Goal: Task Accomplishment & Management: Use online tool/utility

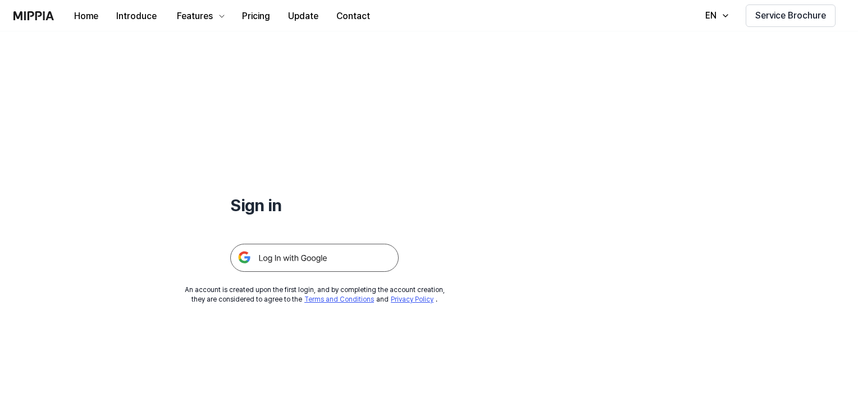
click at [431, 218] on div "Sign in An account is created upon the first login, and by completing the accou…" at bounding box center [314, 167] width 629 height 273
click at [263, 216] on h1 "Sign in" at bounding box center [314, 205] width 168 height 24
click at [276, 203] on h1 "Sign in" at bounding box center [314, 205] width 168 height 24
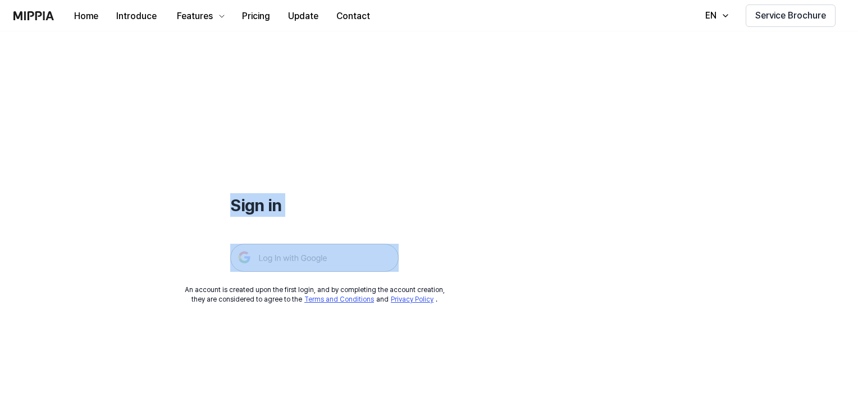
click at [276, 203] on h1 "Sign in" at bounding box center [314, 205] width 168 height 24
click at [318, 162] on div "Sign in" at bounding box center [314, 151] width 168 height 240
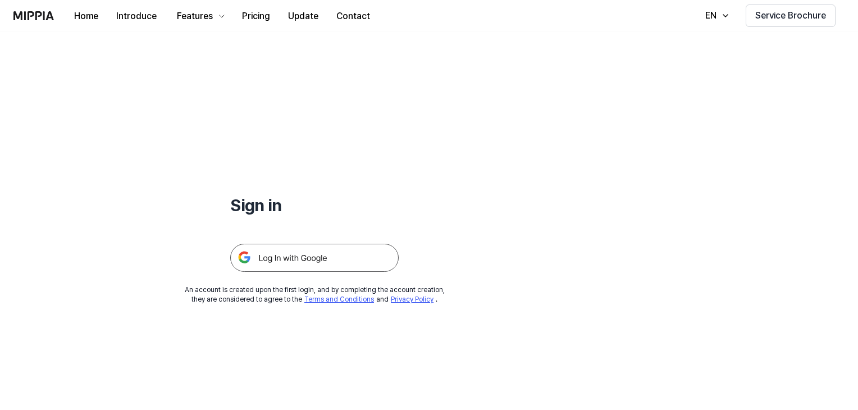
click at [294, 260] on img at bounding box center [314, 258] width 168 height 28
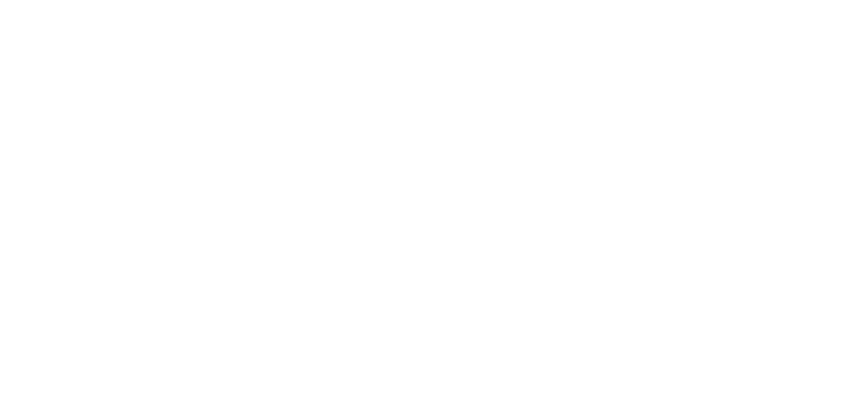
click at [447, 0] on html at bounding box center [431, 0] width 862 height 0
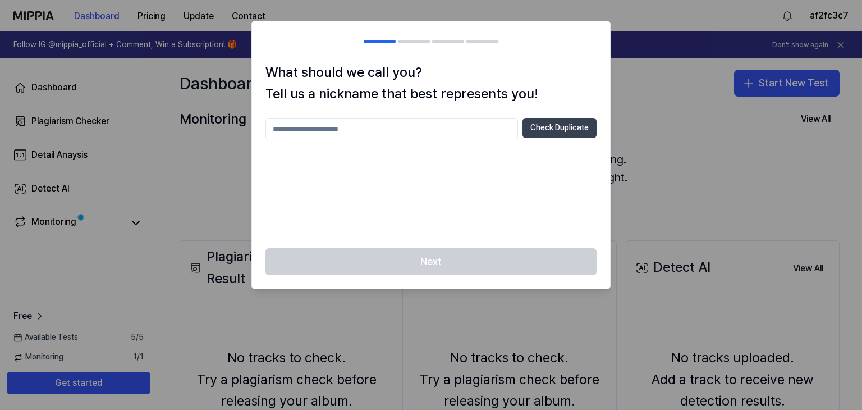
click at [535, 130] on button "Check Duplicate" at bounding box center [560, 128] width 74 height 20
click at [358, 126] on input "text" at bounding box center [391, 129] width 253 height 22
type input "**********"
drag, startPoint x: 379, startPoint y: 129, endPoint x: 196, endPoint y: 138, distance: 183.7
click at [196, 138] on body "**********" at bounding box center [431, 205] width 862 height 410
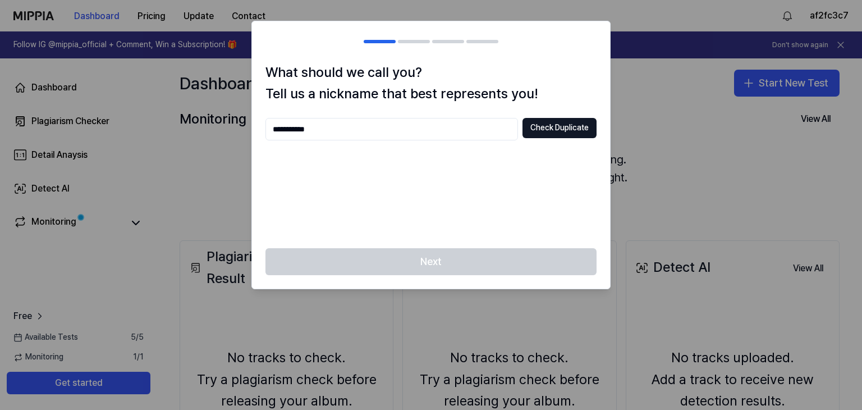
type input "**********"
click at [487, 167] on div "**********" at bounding box center [430, 176] width 331 height 117
click at [569, 135] on button "Check Duplicate" at bounding box center [560, 128] width 74 height 20
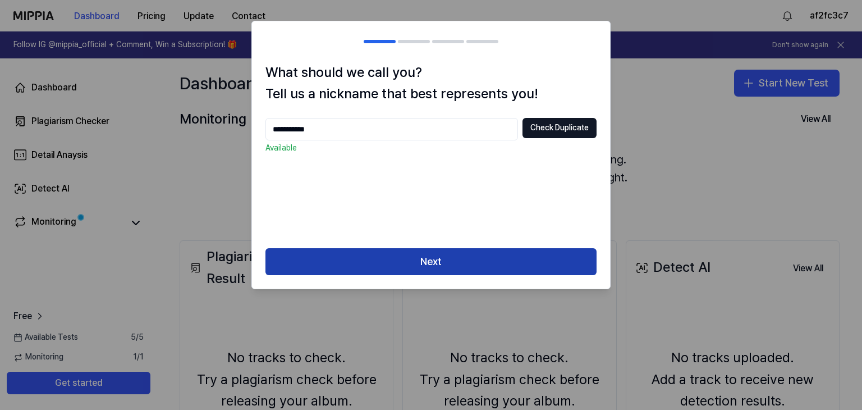
click at [432, 263] on button "Next" at bounding box center [430, 261] width 331 height 27
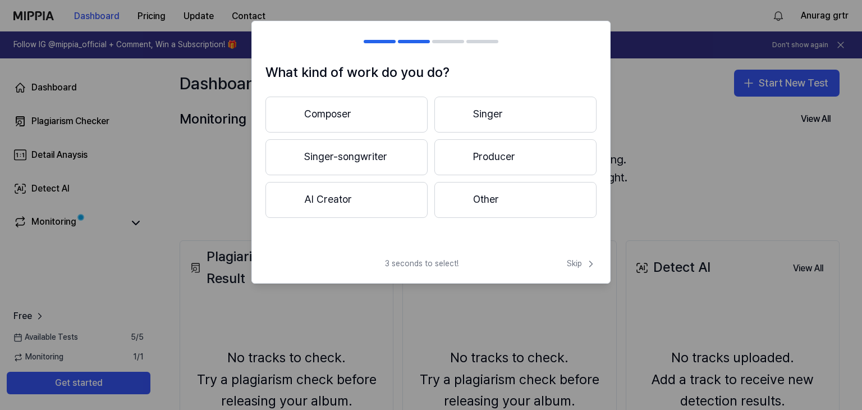
click at [368, 113] on button "Composer" at bounding box center [346, 115] width 162 height 36
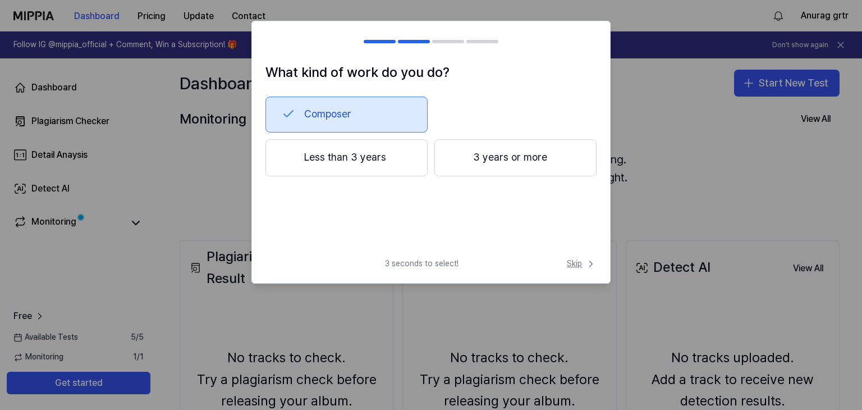
click at [589, 264] on icon at bounding box center [590, 263] width 11 height 11
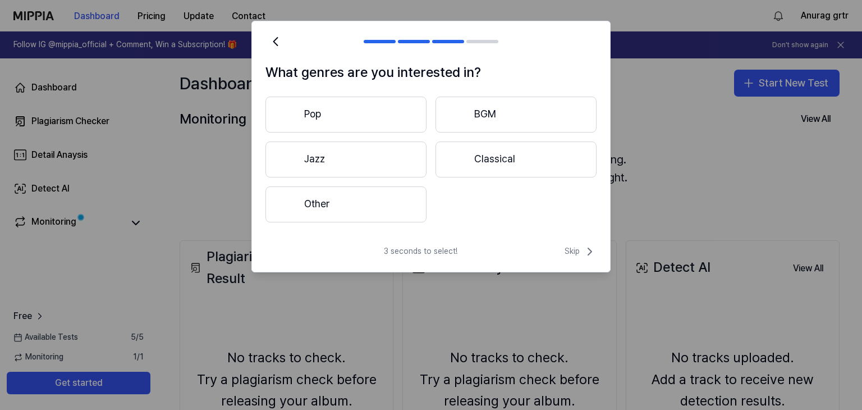
click at [580, 259] on div "3 seconds to select! Skip" at bounding box center [431, 258] width 358 height 27
click at [579, 252] on span "Skip" at bounding box center [581, 251] width 32 height 13
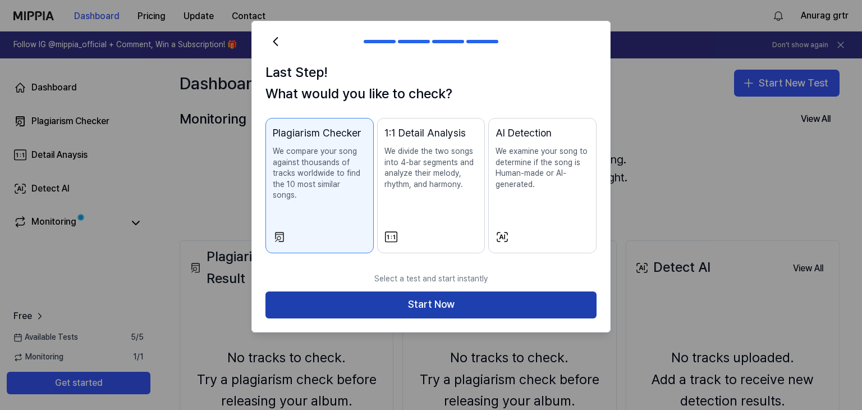
click at [493, 291] on button "Start Now" at bounding box center [430, 304] width 331 height 27
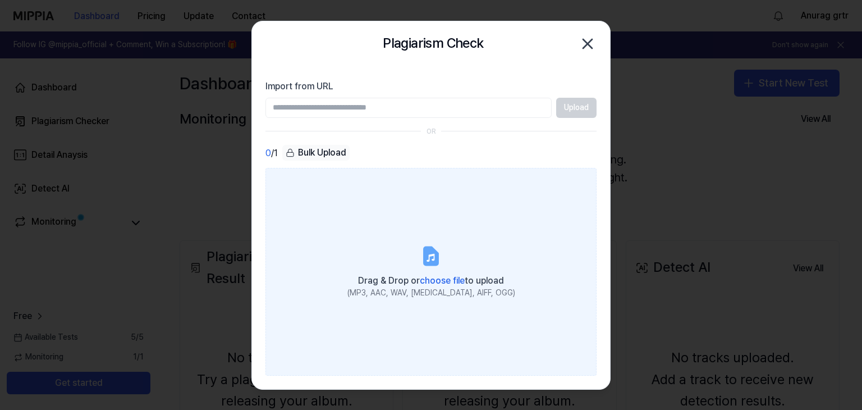
click at [413, 242] on label "Drag & Drop or choose file to upload (MP3, AAC, WAV, FLAC, AIFF, OGG)" at bounding box center [430, 271] width 331 height 207
click at [0, 0] on input "Drag & Drop or choose file to upload (MP3, AAC, WAV, FLAC, AIFF, OGG)" at bounding box center [0, 0] width 0 height 0
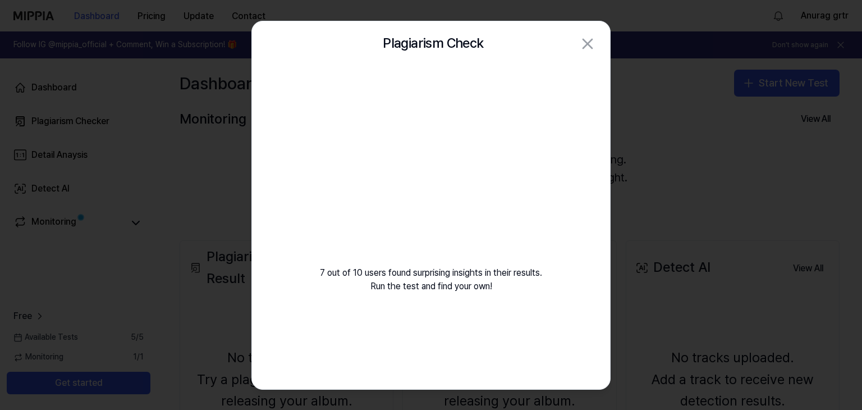
click at [433, 216] on video at bounding box center [431, 174] width 162 height 162
click at [511, 289] on div "7 out of 10 users found surprising insights in their results. Run the test and …" at bounding box center [431, 193] width 358 height 254
click at [370, 162] on video at bounding box center [431, 174] width 162 height 162
click at [374, 162] on video at bounding box center [431, 174] width 162 height 162
click at [390, 171] on video at bounding box center [431, 174] width 162 height 162
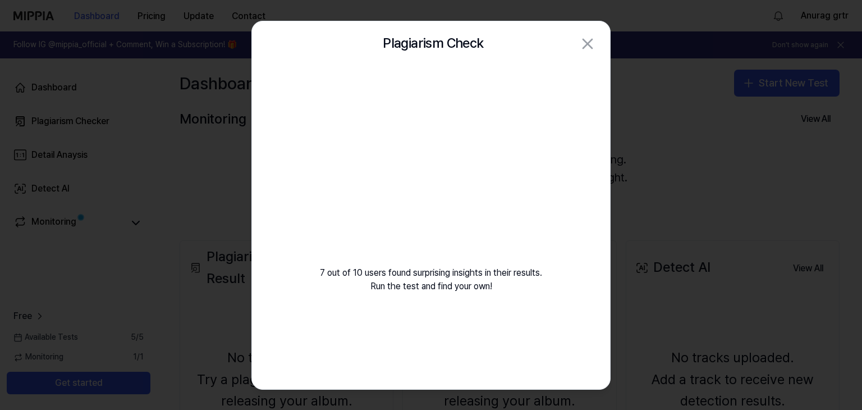
click at [397, 172] on video at bounding box center [431, 174] width 162 height 162
click at [403, 174] on video at bounding box center [431, 174] width 162 height 162
click at [404, 174] on video at bounding box center [431, 174] width 162 height 162
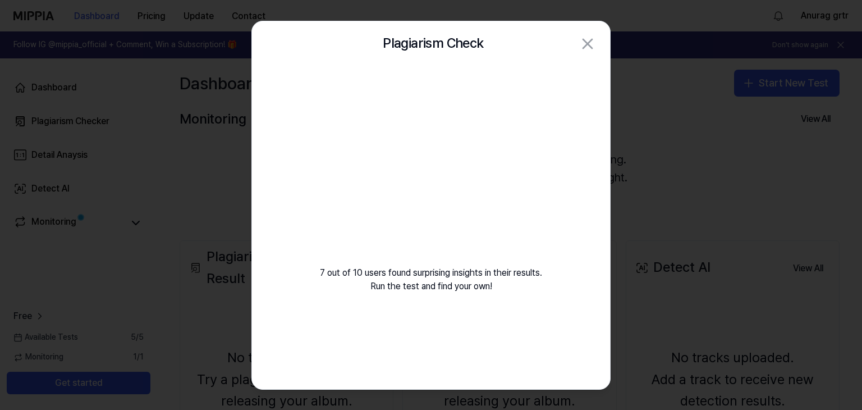
click at [578, 48] on div "Plagiarism Check Close" at bounding box center [430, 44] width 331 height 22
click at [667, 166] on div at bounding box center [431, 205] width 862 height 410
click at [586, 53] on div "Plagiarism Check Close" at bounding box center [430, 44] width 331 height 22
click at [588, 54] on div "Plagiarism Check Close" at bounding box center [431, 43] width 358 height 45
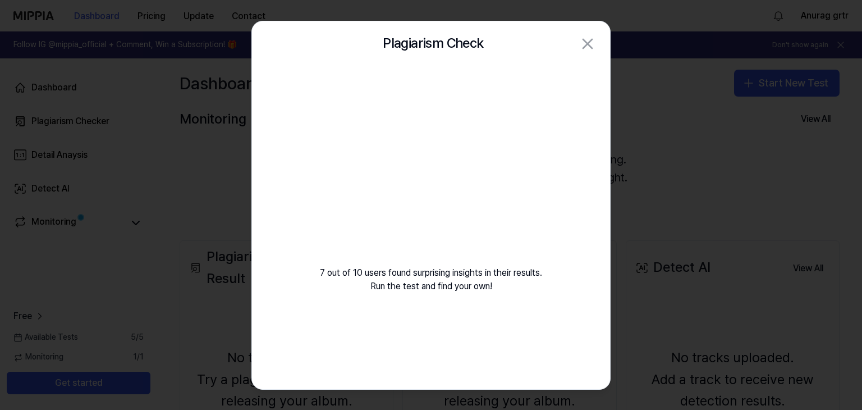
click at [588, 54] on div "Plagiarism Check Close" at bounding box center [431, 43] width 358 height 45
click at [585, 52] on div "Plagiarism Check Close" at bounding box center [430, 44] width 331 height 22
click at [495, 79] on div "7 out of 10 users found surprising insights in their results. Run the test and …" at bounding box center [431, 193] width 358 height 254
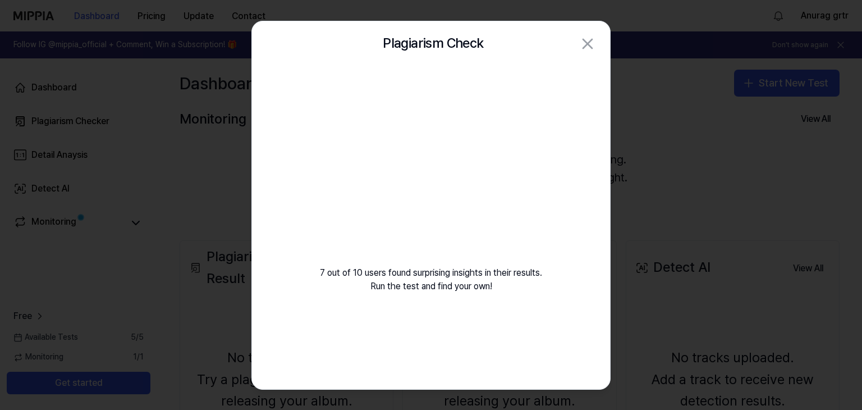
click at [495, 79] on div "7 out of 10 users found surprising insights in their results. Run the test and …" at bounding box center [431, 193] width 358 height 254
click at [580, 46] on icon "button" at bounding box center [588, 44] width 18 height 18
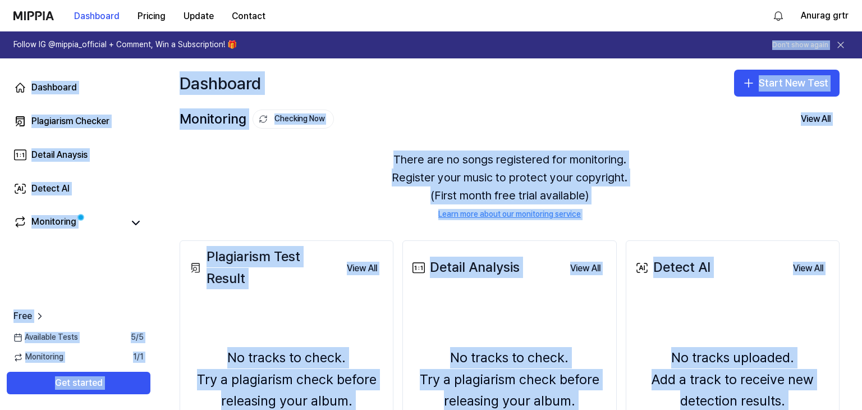
click at [466, 74] on div "Dashboard Start New Test" at bounding box center [509, 82] width 705 height 49
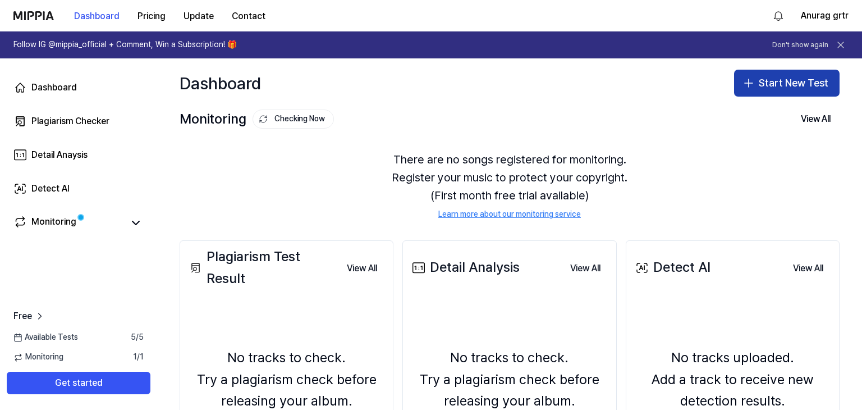
click at [779, 72] on button "Start New Test" at bounding box center [787, 83] width 106 height 27
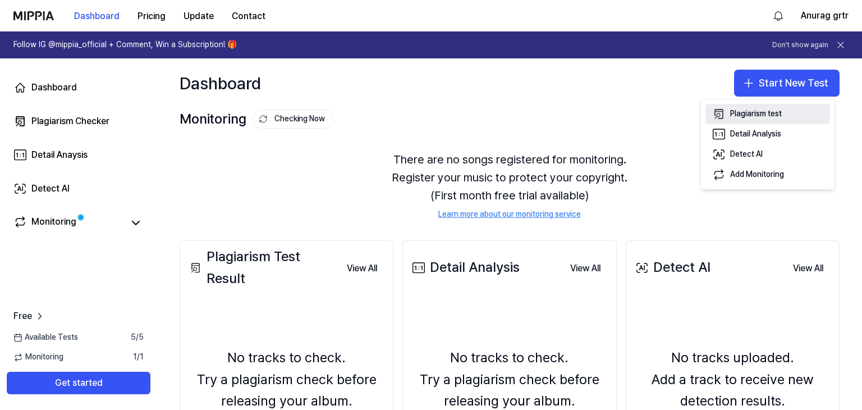
click at [782, 119] on div "Plagiarism test" at bounding box center [756, 113] width 52 height 11
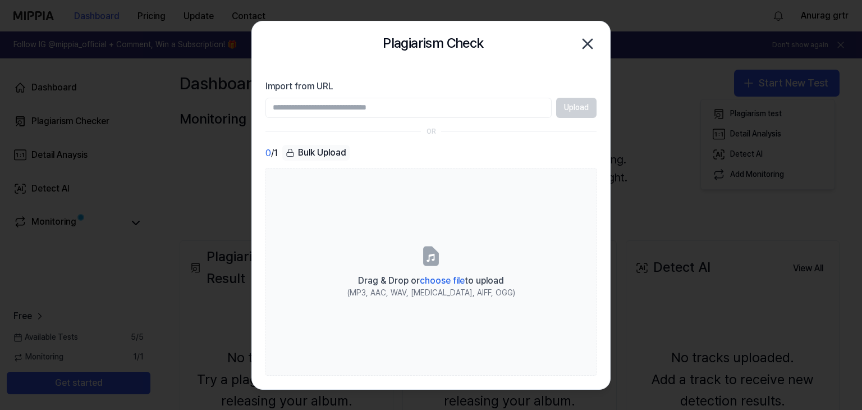
click at [593, 40] on icon "button" at bounding box center [588, 44] width 18 height 18
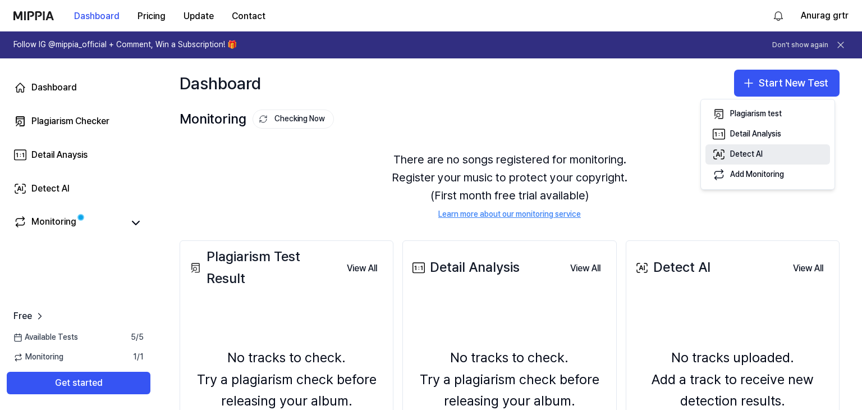
click at [739, 158] on div "Detect AI" at bounding box center [746, 154] width 33 height 11
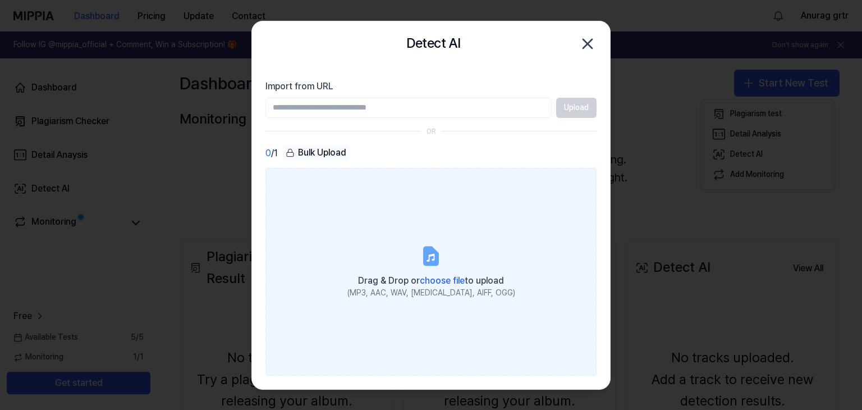
click at [429, 261] on icon at bounding box center [430, 255] width 13 height 17
click at [0, 0] on input "Drag & Drop or choose file to upload (MP3, AAC, WAV, FLAC, AIFF, OGG)" at bounding box center [0, 0] width 0 height 0
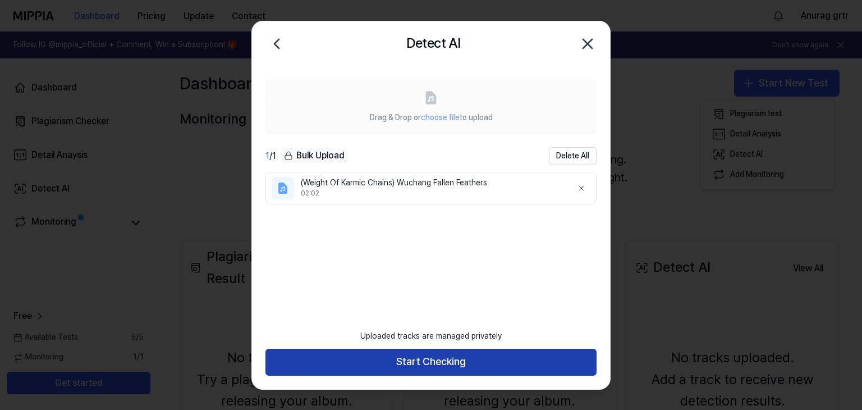
click at [407, 362] on button "Start Checking" at bounding box center [430, 362] width 331 height 27
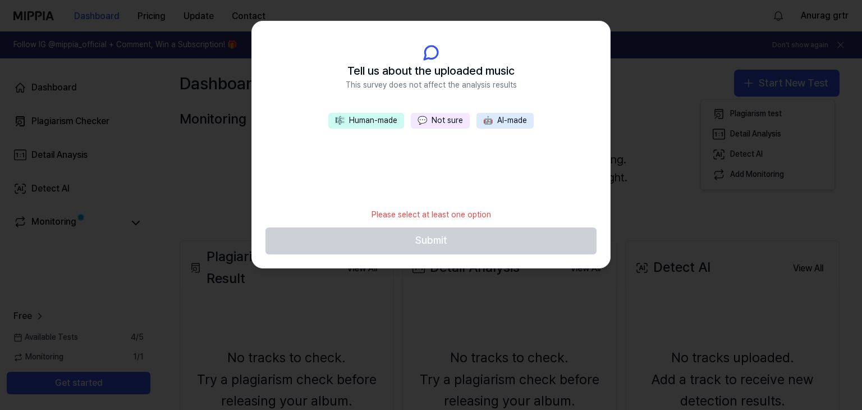
click at [381, 121] on button "🎼 Human-made" at bounding box center [366, 121] width 76 height 16
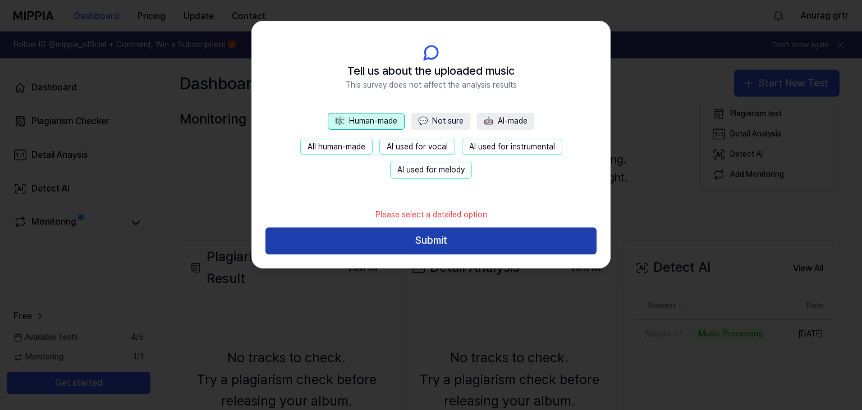
click at [448, 244] on button "Submit" at bounding box center [430, 240] width 331 height 27
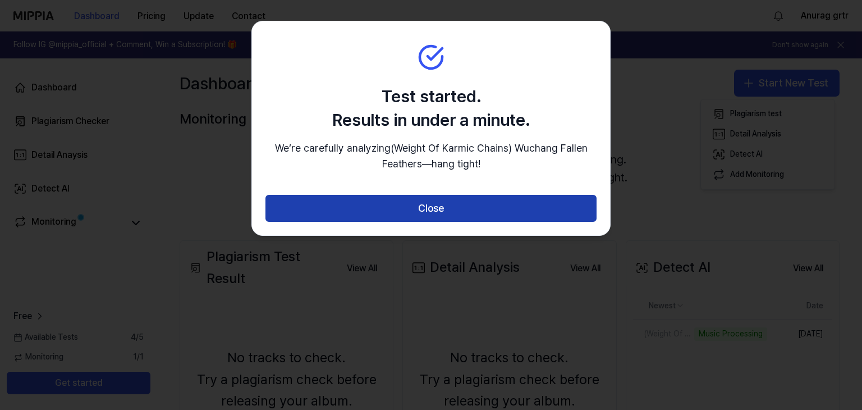
click at [420, 221] on button "Close" at bounding box center [430, 208] width 331 height 27
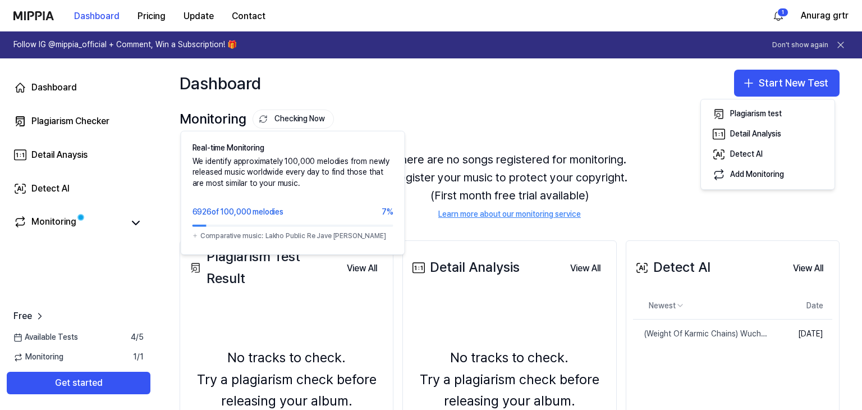
click at [284, 115] on button "Checking Now" at bounding box center [293, 118] width 81 height 19
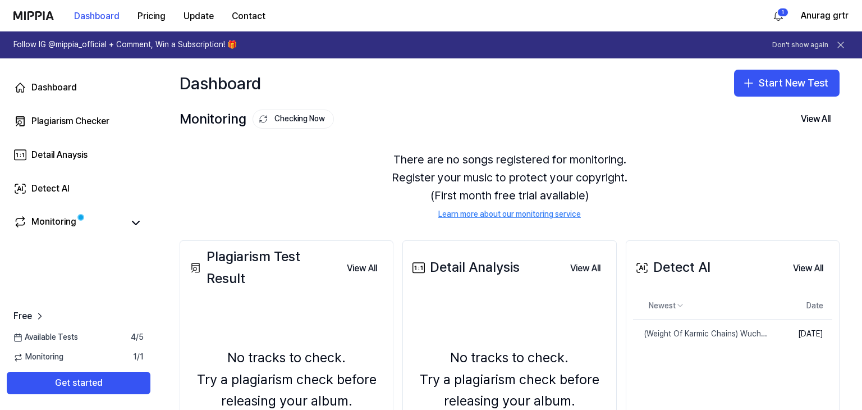
click at [284, 115] on button "Checking Now" at bounding box center [293, 118] width 81 height 19
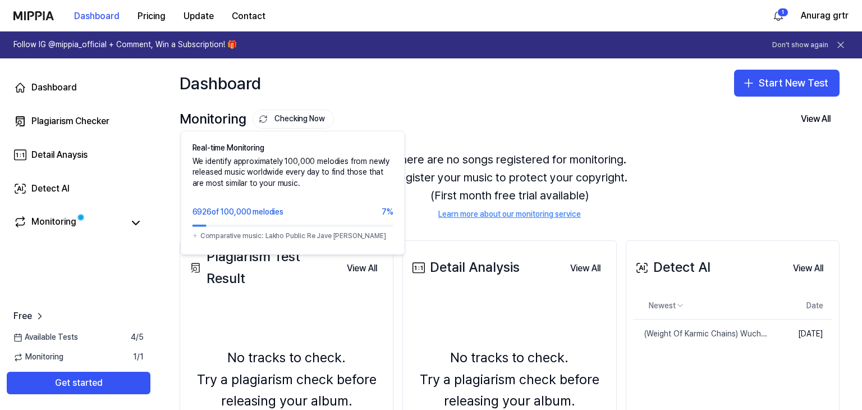
click at [304, 122] on button "Checking Now" at bounding box center [293, 118] width 81 height 19
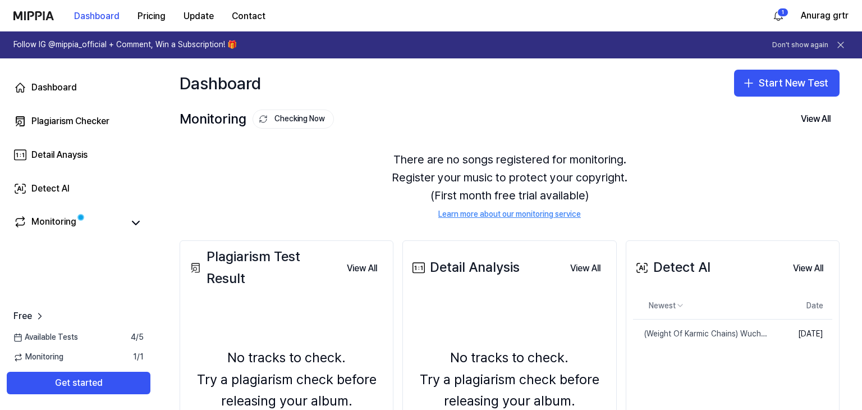
click at [303, 122] on button "Checking Now" at bounding box center [293, 118] width 81 height 19
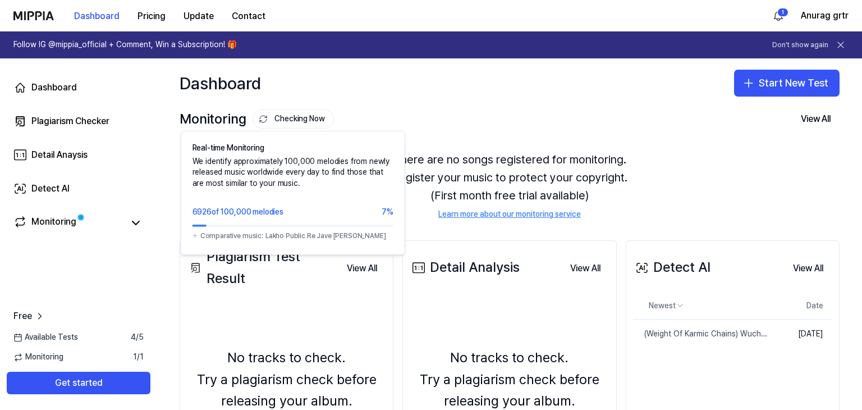
click at [293, 122] on button "Checking Now" at bounding box center [293, 118] width 81 height 19
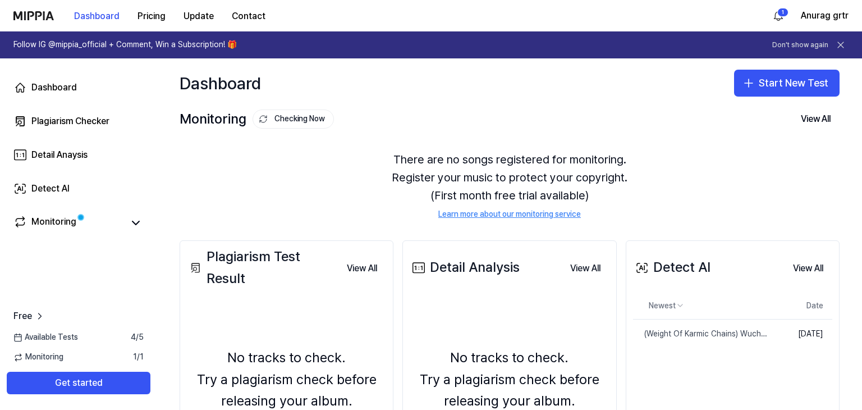
click at [293, 122] on button "Checking Now" at bounding box center [293, 118] width 81 height 19
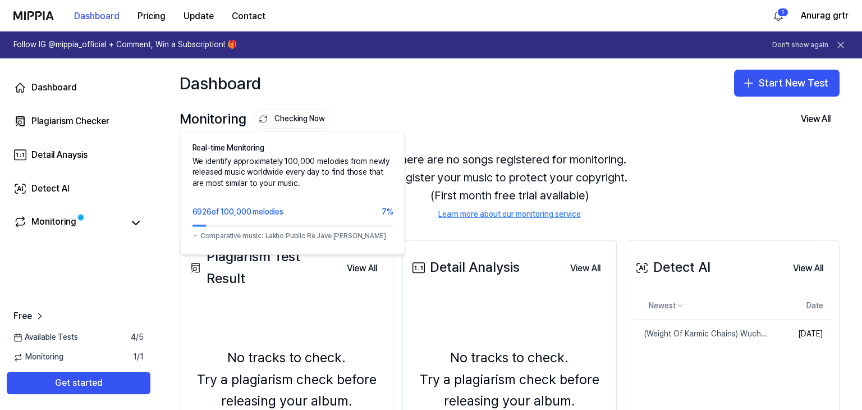
click at [309, 120] on button "Checking Now" at bounding box center [293, 118] width 81 height 19
click at [300, 125] on button "Checking Now" at bounding box center [293, 118] width 81 height 19
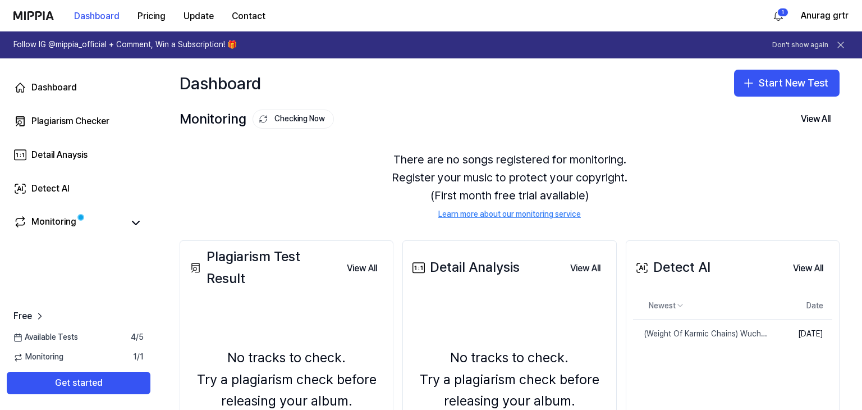
click at [300, 125] on button "Checking Now" at bounding box center [293, 118] width 81 height 19
click at [347, 216] on div "There are no songs registered for monitoring. Register your music to protect yo…" at bounding box center [510, 185] width 660 height 97
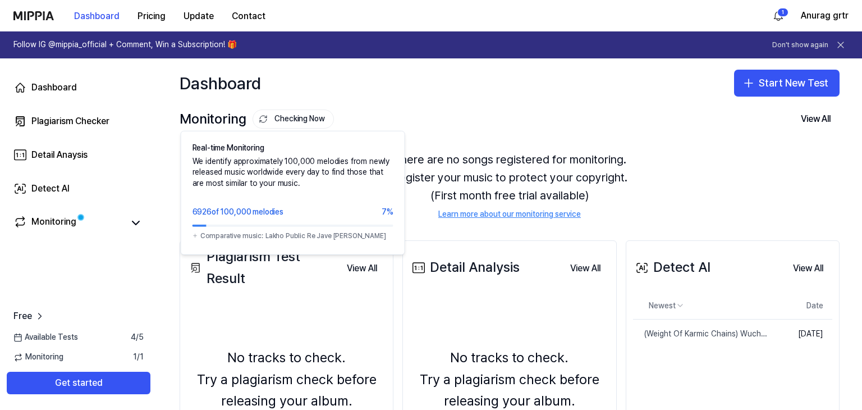
click at [297, 123] on button "Checking Now" at bounding box center [293, 118] width 81 height 19
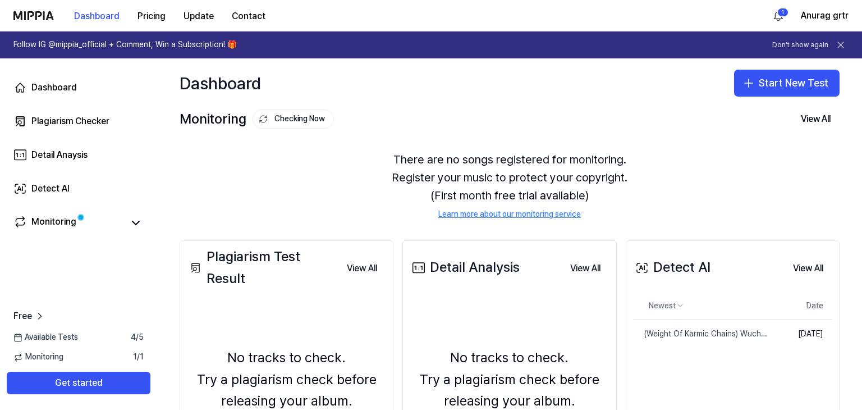
click at [297, 123] on button "Checking Now" at bounding box center [293, 118] width 81 height 19
click at [81, 361] on div "Monitoring 1 / 1" at bounding box center [78, 356] width 157 height 11
click at [121, 218] on link "Monitoring" at bounding box center [68, 223] width 110 height 16
click at [131, 225] on icon at bounding box center [135, 222] width 13 height 13
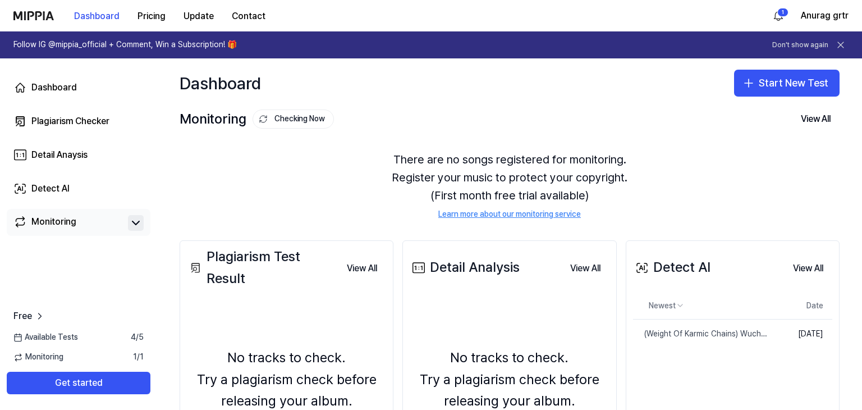
click at [132, 227] on icon at bounding box center [135, 222] width 13 height 13
click at [64, 227] on div "Monitoring" at bounding box center [53, 223] width 45 height 16
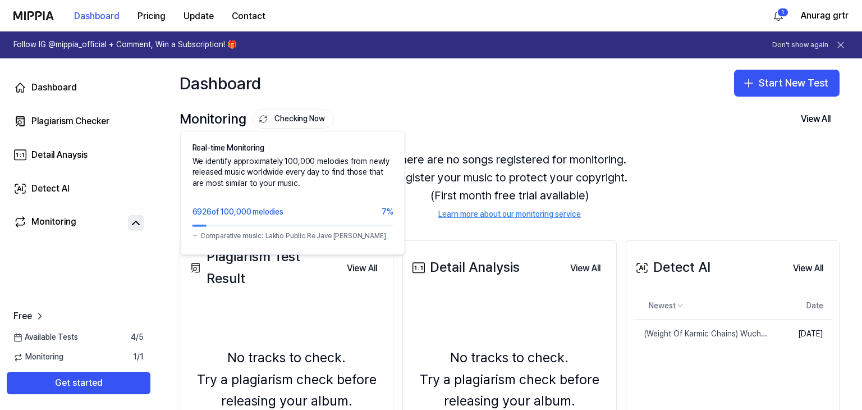
click at [281, 121] on button "Checking Now" at bounding box center [293, 118] width 81 height 19
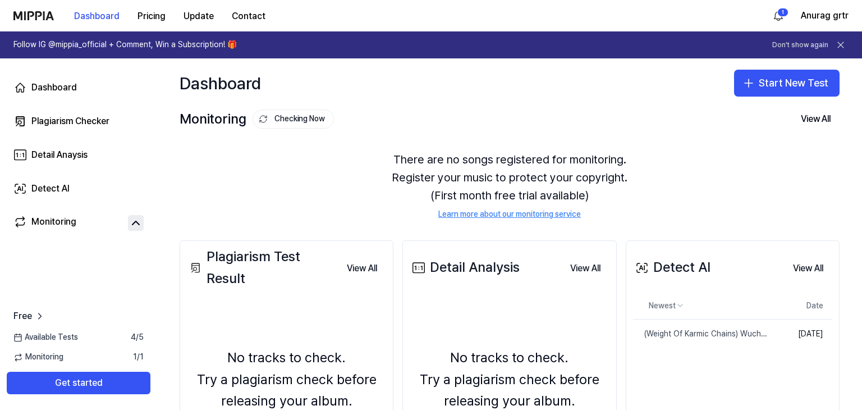
click at [281, 121] on button "Checking Now" at bounding box center [293, 118] width 81 height 19
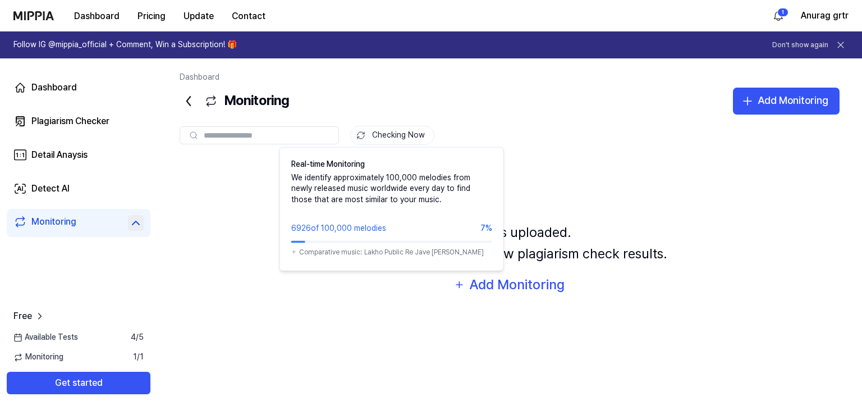
click at [379, 126] on button "Checking Now" at bounding box center [392, 135] width 84 height 19
click at [376, 138] on button "Checking Now" at bounding box center [392, 135] width 84 height 19
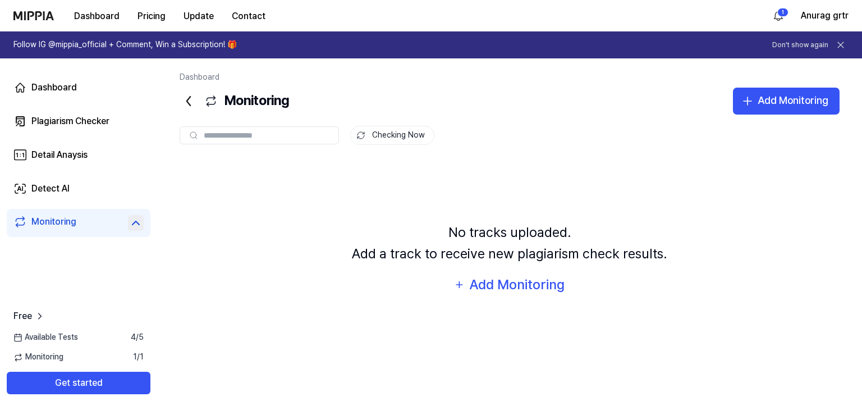
click at [376, 138] on button "Checking Now" at bounding box center [392, 135] width 84 height 19
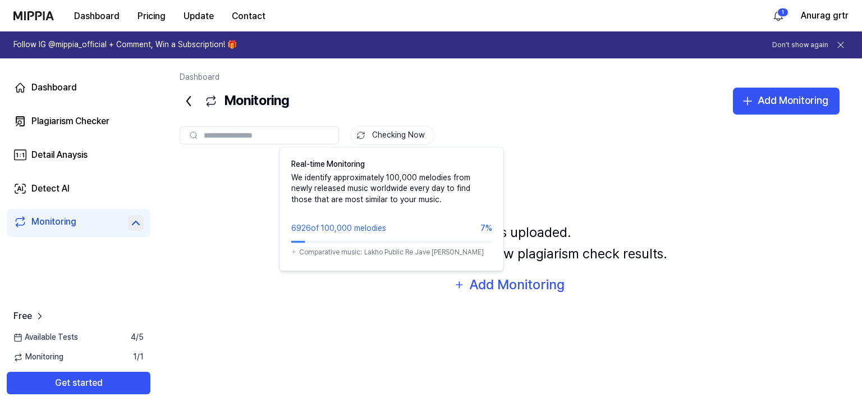
click at [370, 132] on button "Checking Now" at bounding box center [392, 135] width 84 height 19
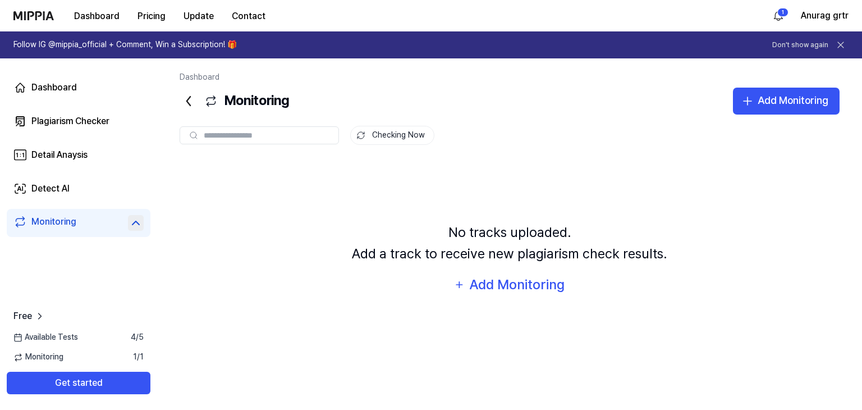
click at [370, 132] on button "Checking Now" at bounding box center [392, 135] width 84 height 19
click at [313, 135] on input "text" at bounding box center [268, 135] width 128 height 10
type input "****"
click at [327, 133] on icon at bounding box center [327, 135] width 9 height 9
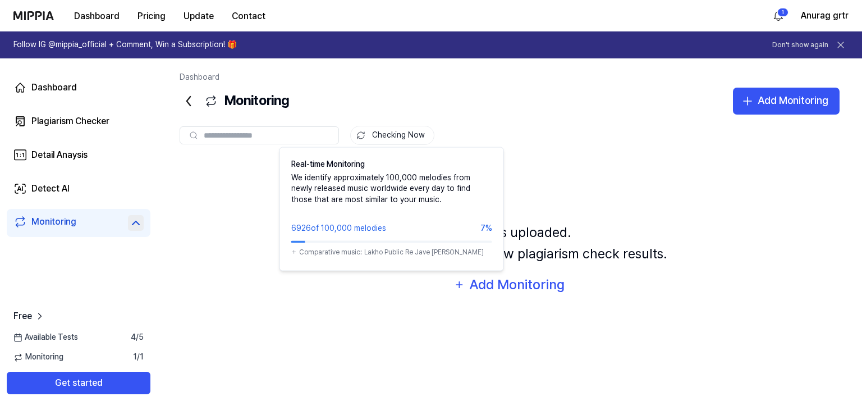
click at [368, 139] on button "Checking Now" at bounding box center [392, 135] width 84 height 19
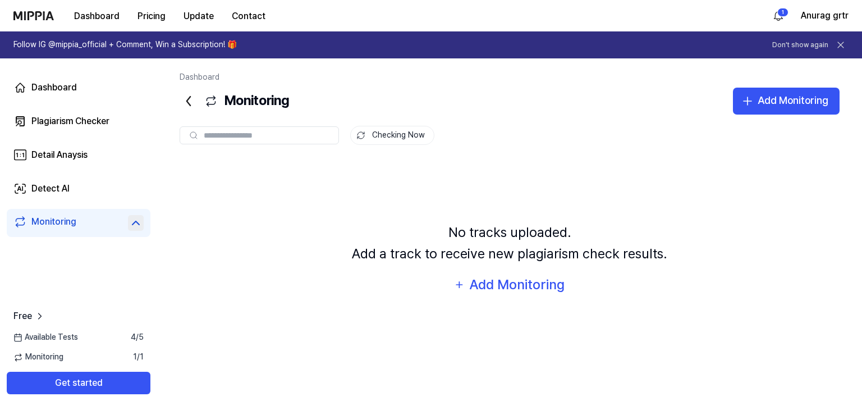
click at [369, 139] on button "Checking Now" at bounding box center [392, 135] width 84 height 19
click at [544, 150] on div "Checking Now No tracks uploaded. Add a track to receive new plagiarism check re…" at bounding box center [510, 230] width 660 height 230
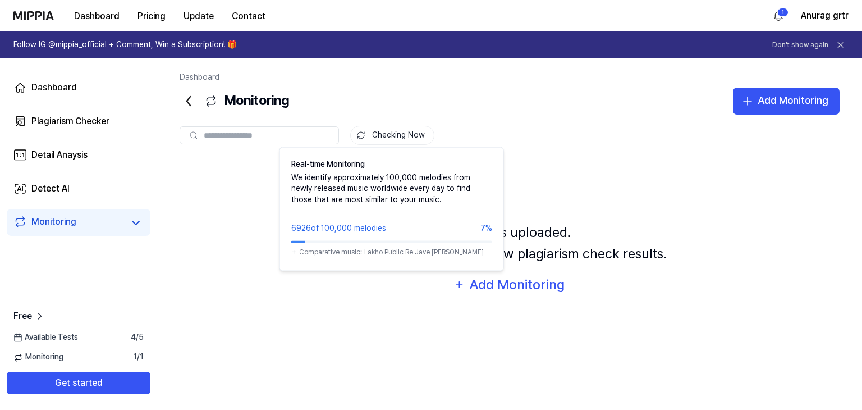
click at [403, 137] on button "Checking Now" at bounding box center [392, 135] width 84 height 19
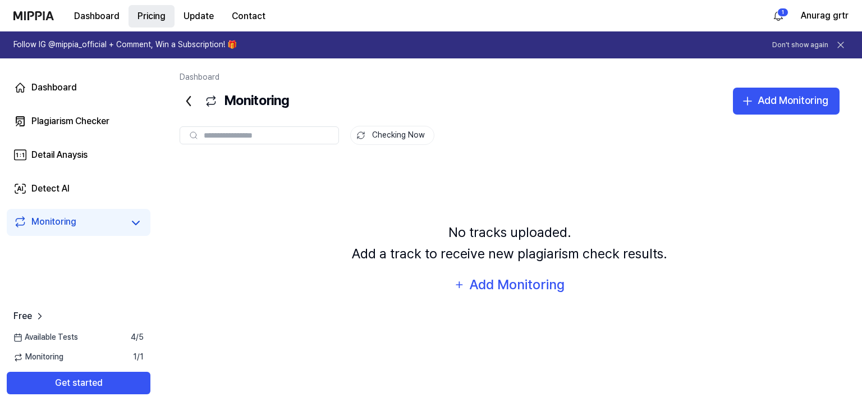
click at [137, 19] on button "Pricing" at bounding box center [152, 16] width 46 height 22
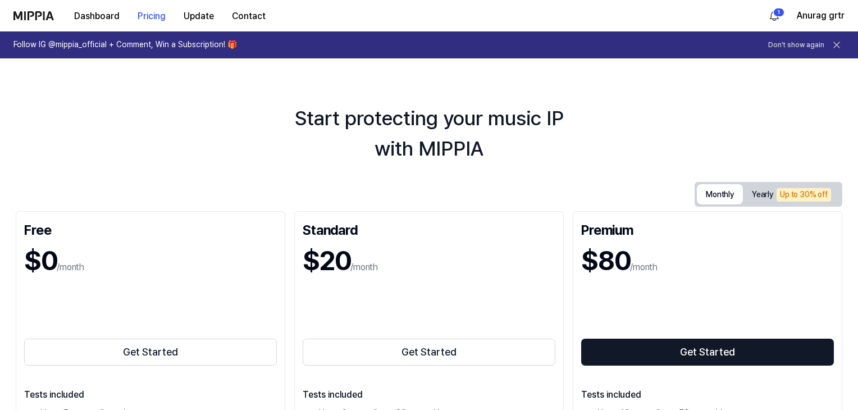
click at [704, 201] on button "Monthly" at bounding box center [720, 194] width 46 height 20
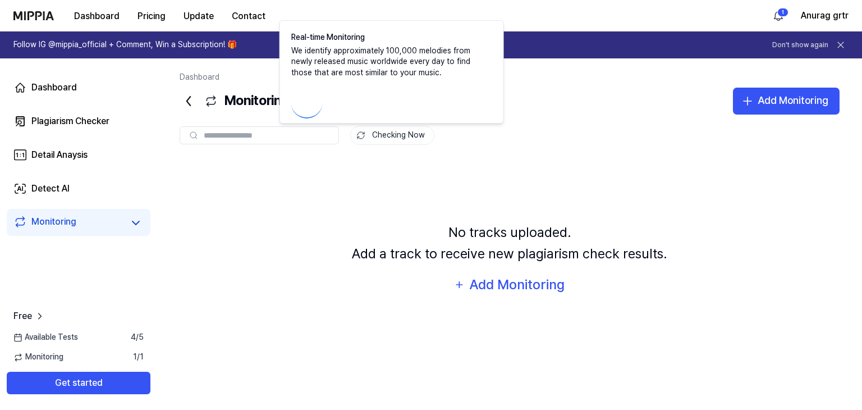
click at [394, 130] on button "Checking Now" at bounding box center [392, 135] width 84 height 19
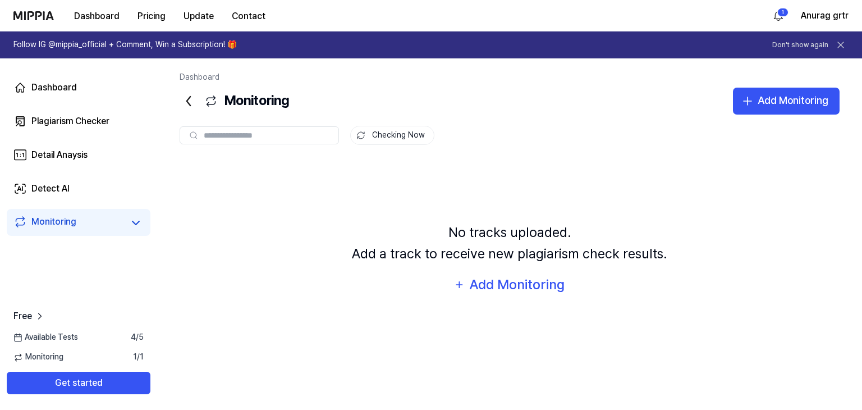
click at [388, 138] on button "Checking Now" at bounding box center [392, 135] width 84 height 19
